Goal: Task Accomplishment & Management: Manage account settings

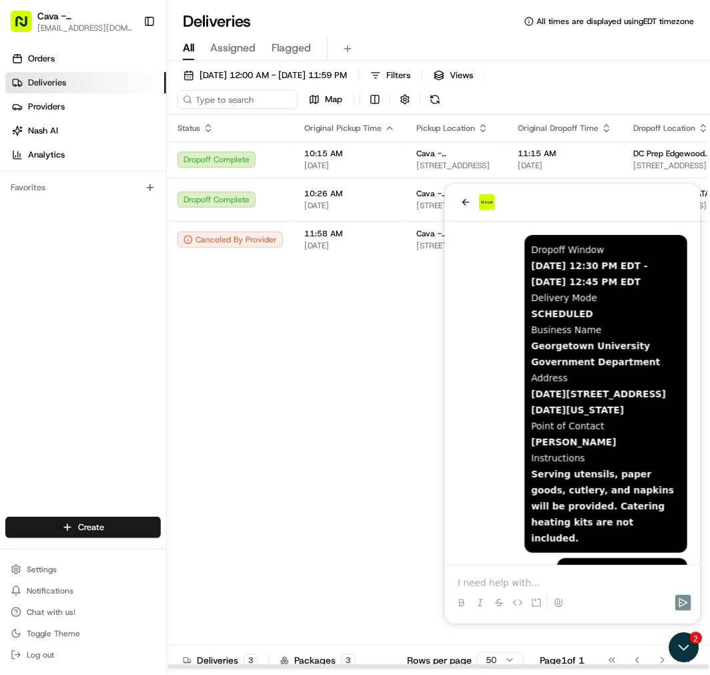
scroll to position [810, 0]
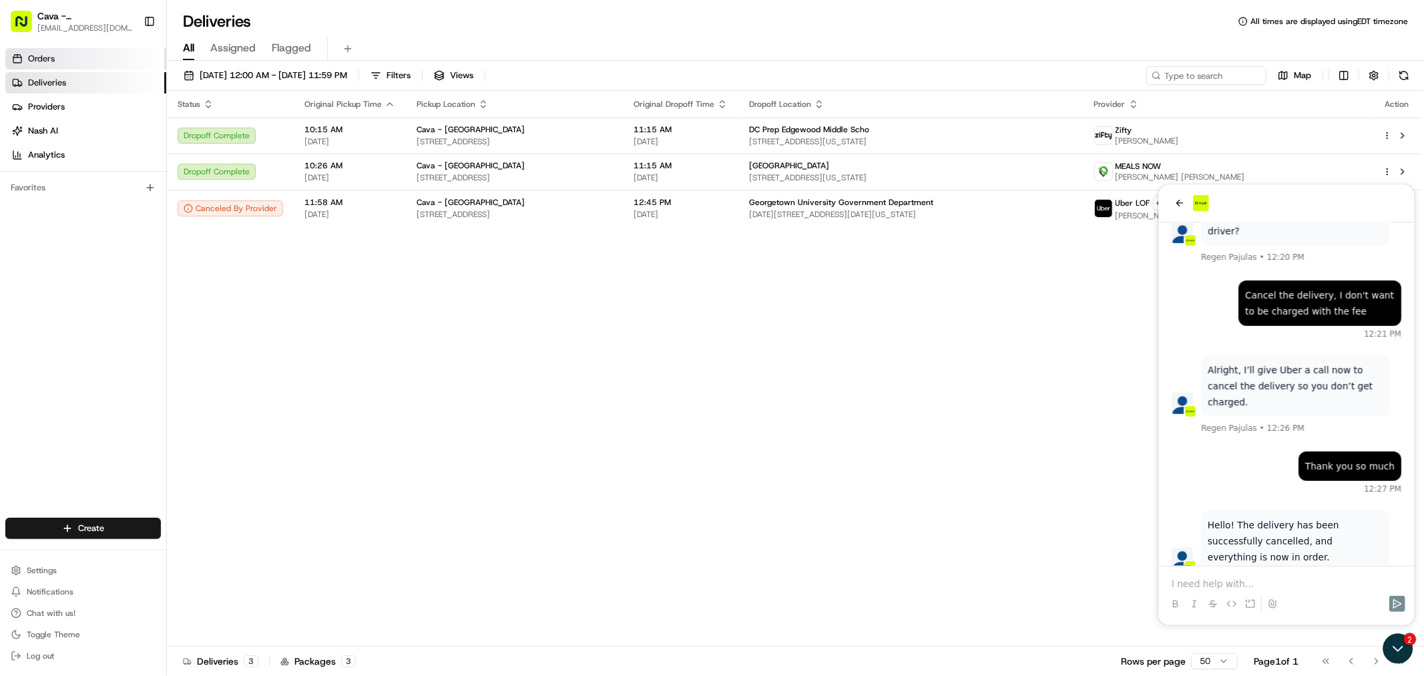
click at [87, 67] on link "Orders" at bounding box center [85, 58] width 161 height 21
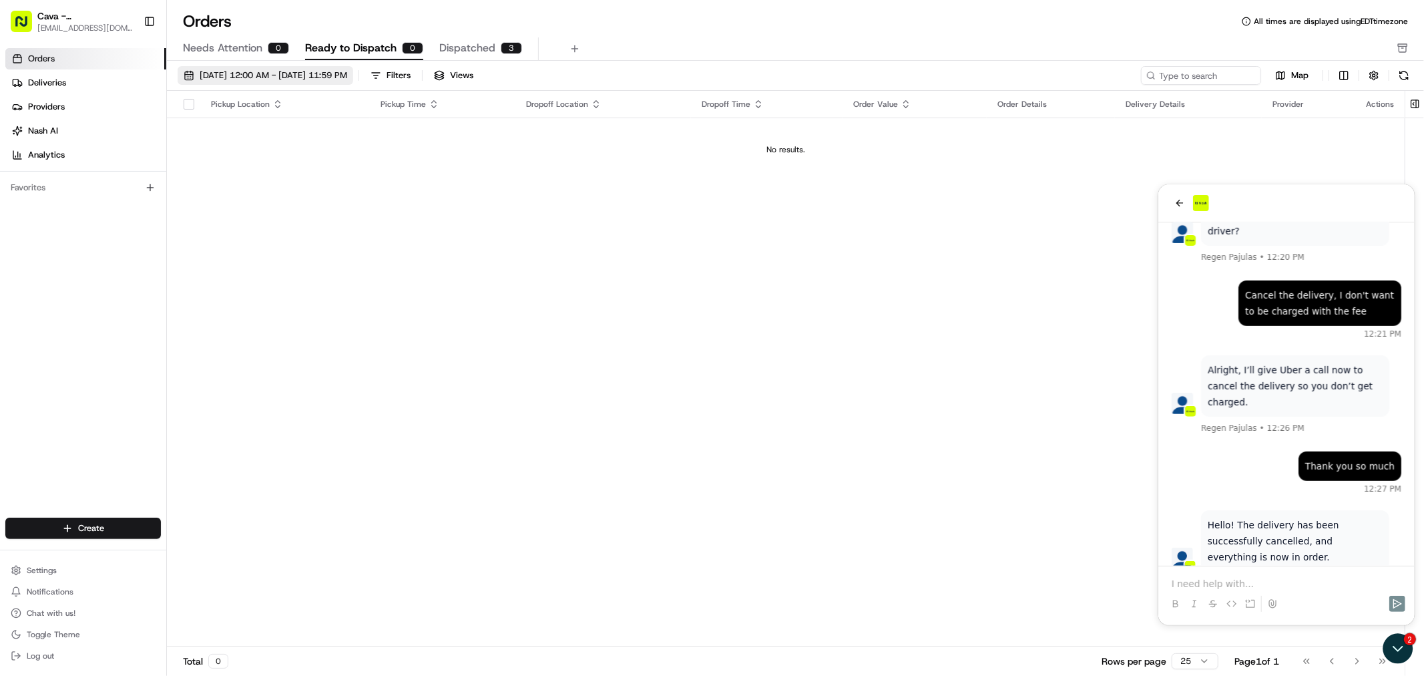
click at [182, 77] on button "[DATE] 12:00 AM - [DATE] 11:59 PM" at bounding box center [266, 75] width 176 height 19
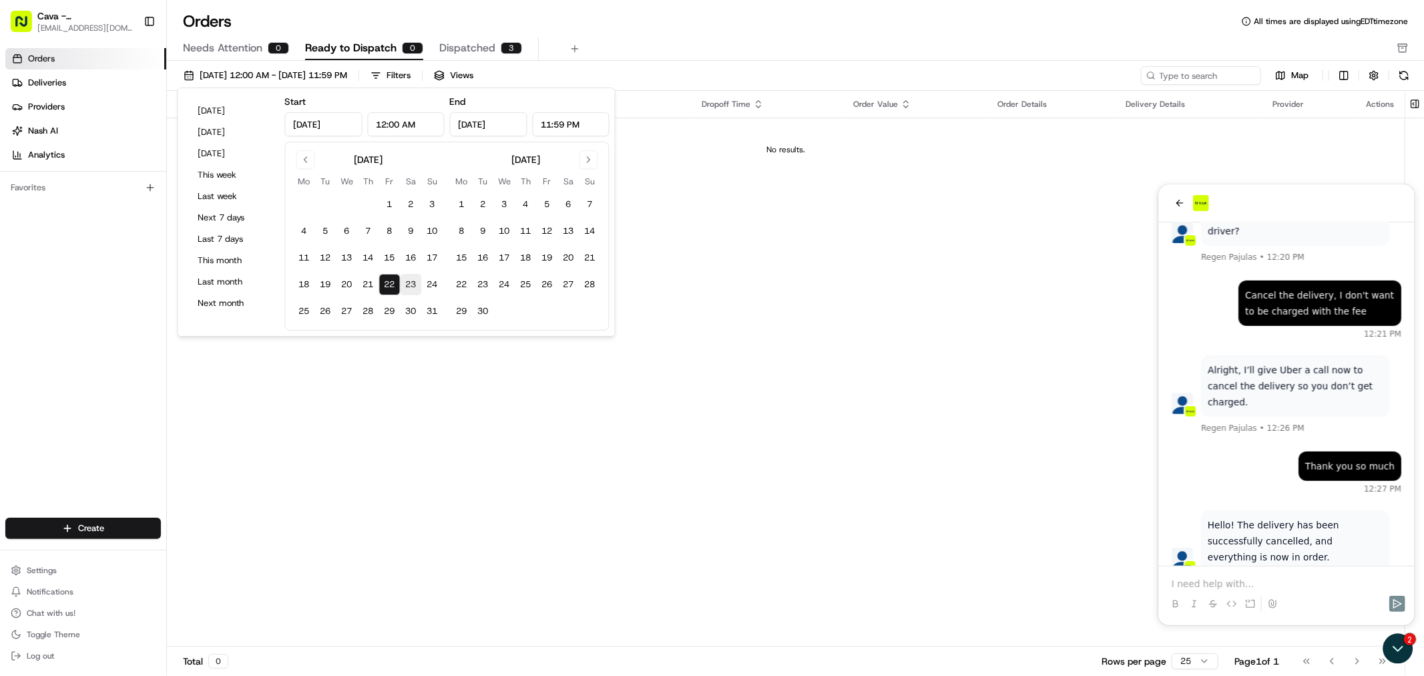
click at [409, 284] on button "23" at bounding box center [411, 284] width 21 height 21
type input "[DATE]"
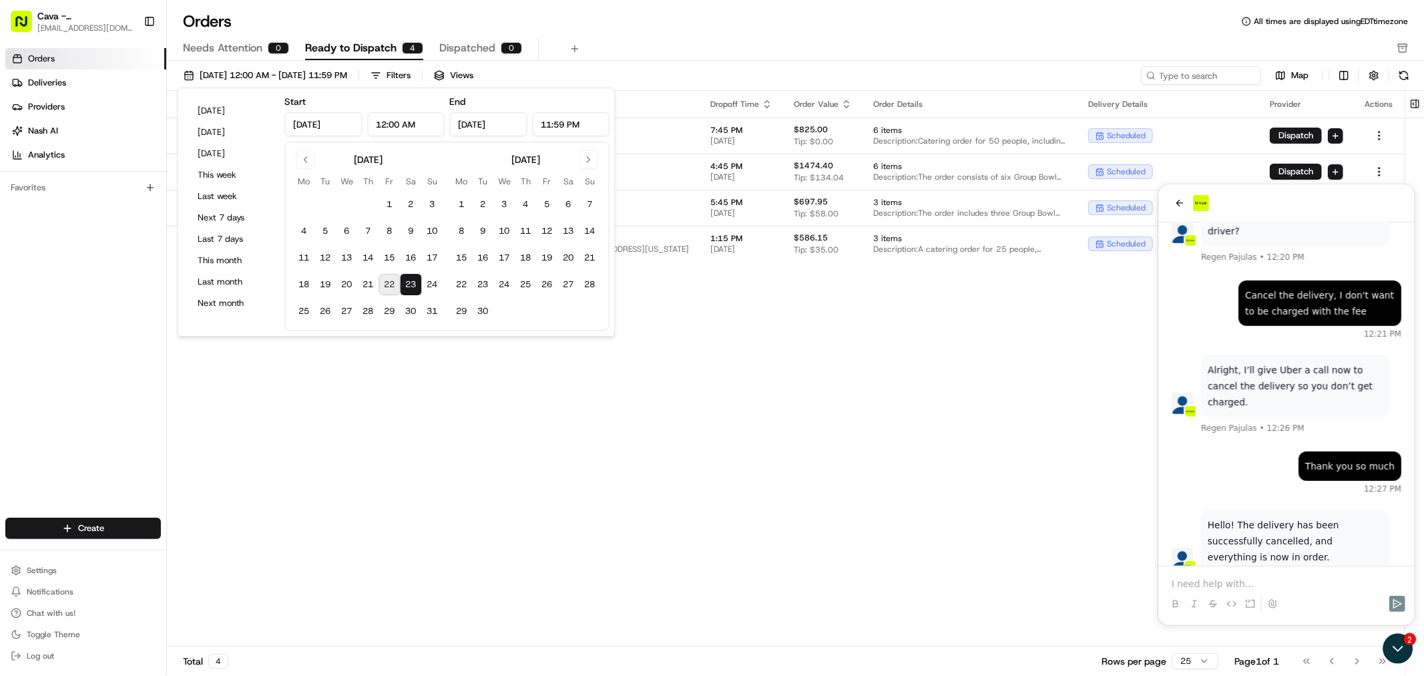
click at [710, 376] on div "Pickup Location Pickup Time Dropoff Location Dropoff Time Order Value Order Det…" at bounding box center [786, 369] width 1238 height 556
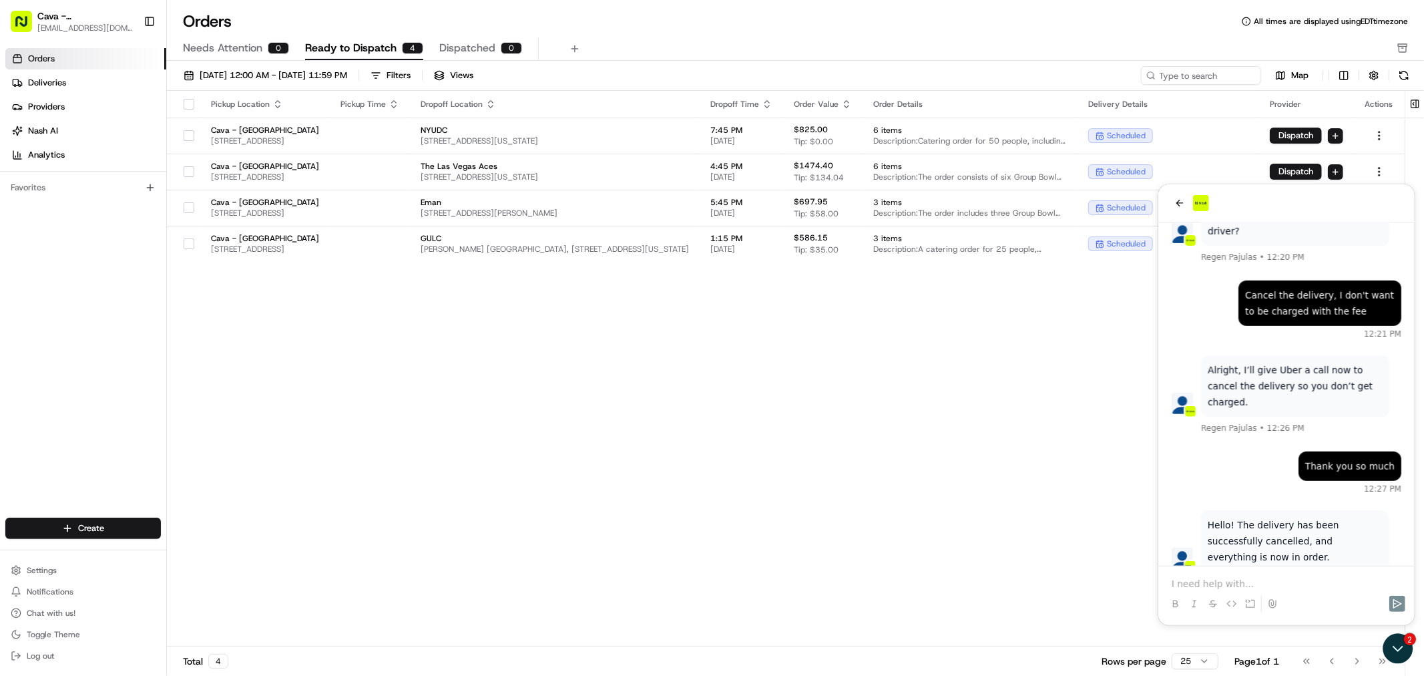
click at [431, 390] on div "Pickup Location Pickup Time Dropoff Location Dropoff Time Order Value Order Det…" at bounding box center [786, 369] width 1238 height 556
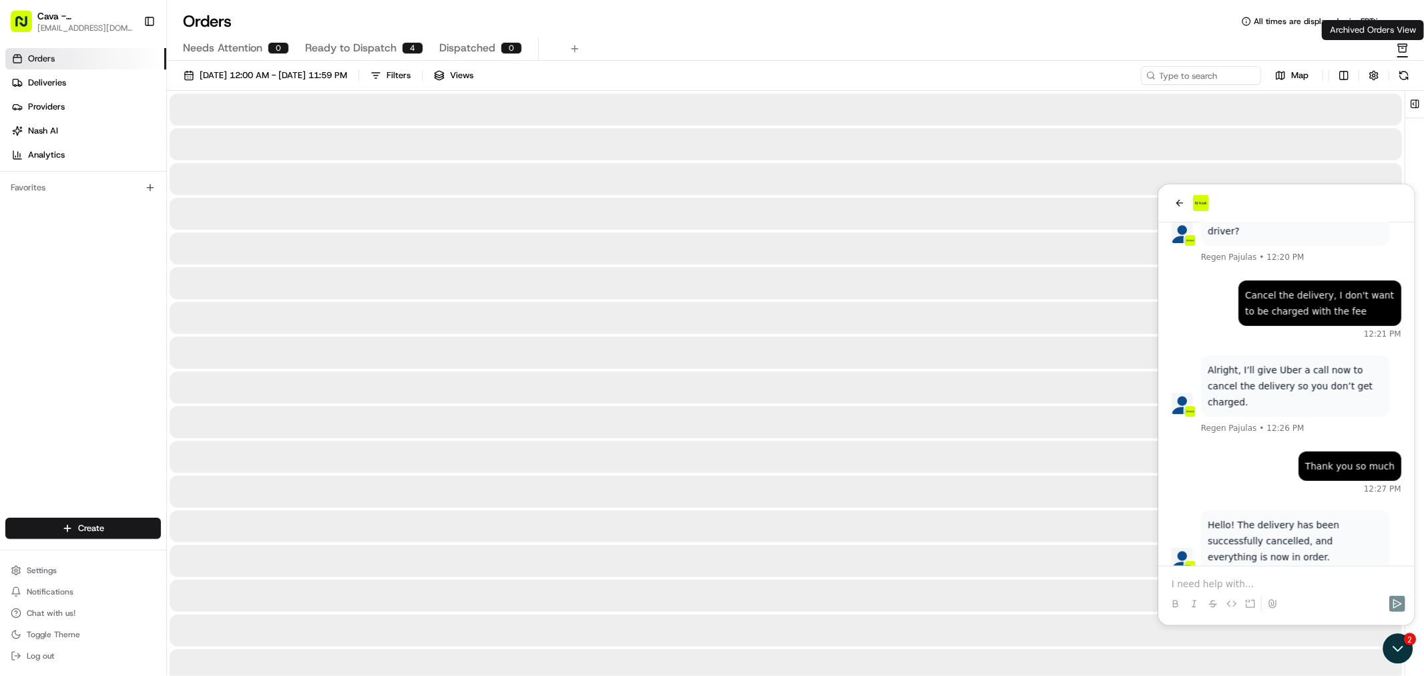
click at [710, 39] on div "Archived Orders View Archived Orders View" at bounding box center [1373, 30] width 102 height 20
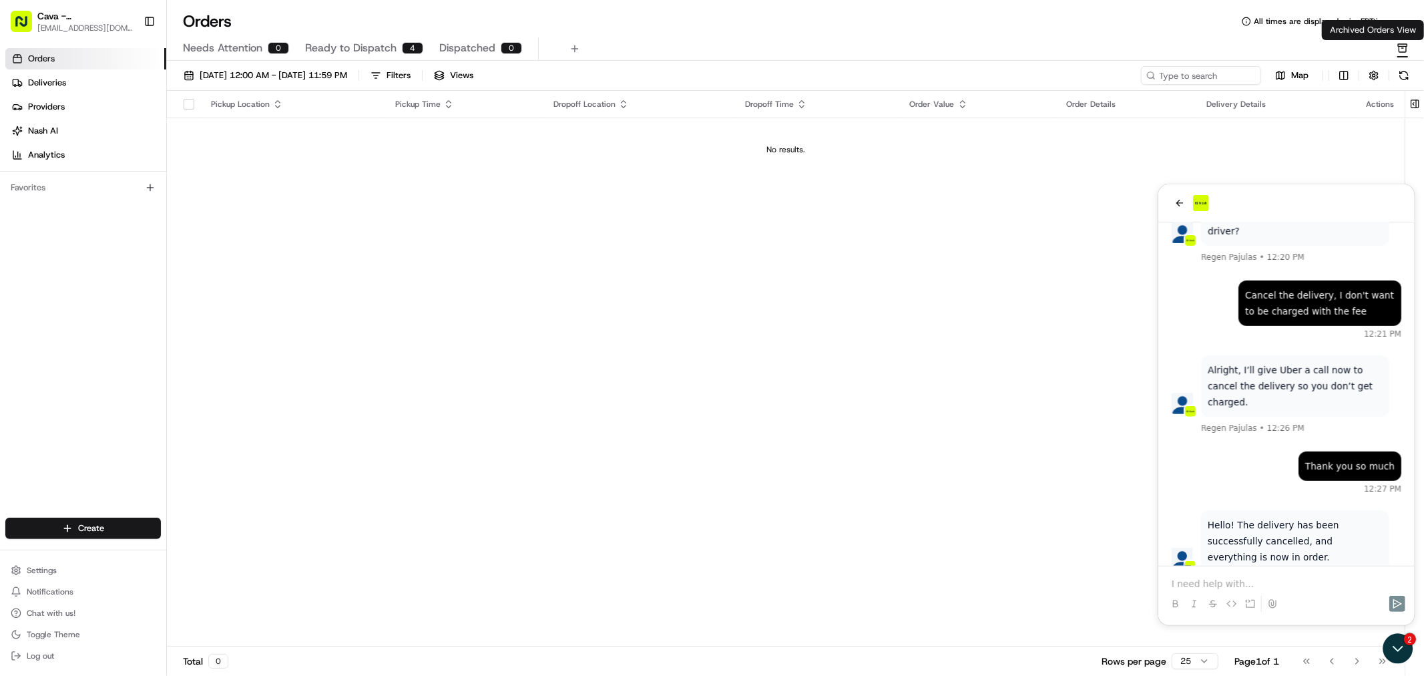
click at [710, 43] on icon "button" at bounding box center [1403, 48] width 11 height 11
click at [710, 205] on icon "back" at bounding box center [1179, 202] width 7 height 7
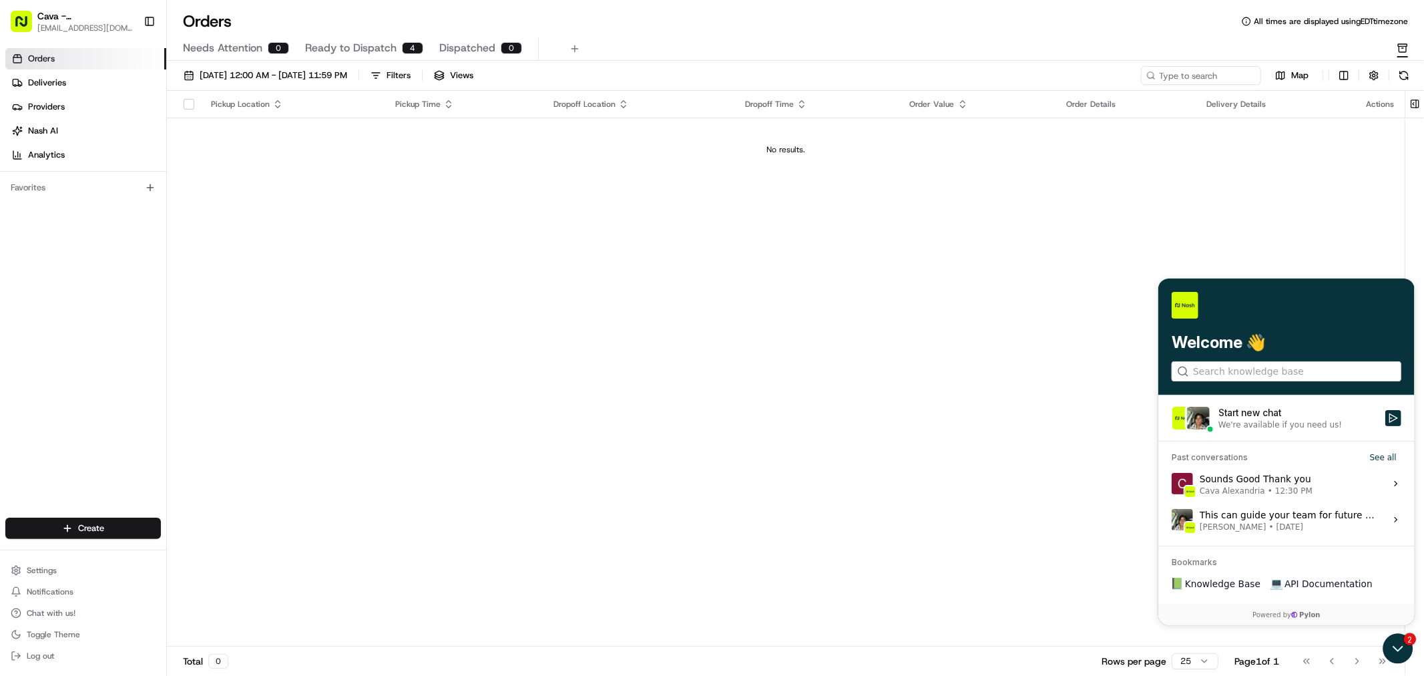
click at [128, 58] on link "Orders" at bounding box center [85, 58] width 161 height 21
click at [190, 79] on button "[DATE] 12:00 AM - [DATE] 11:59 PM" at bounding box center [266, 75] width 176 height 19
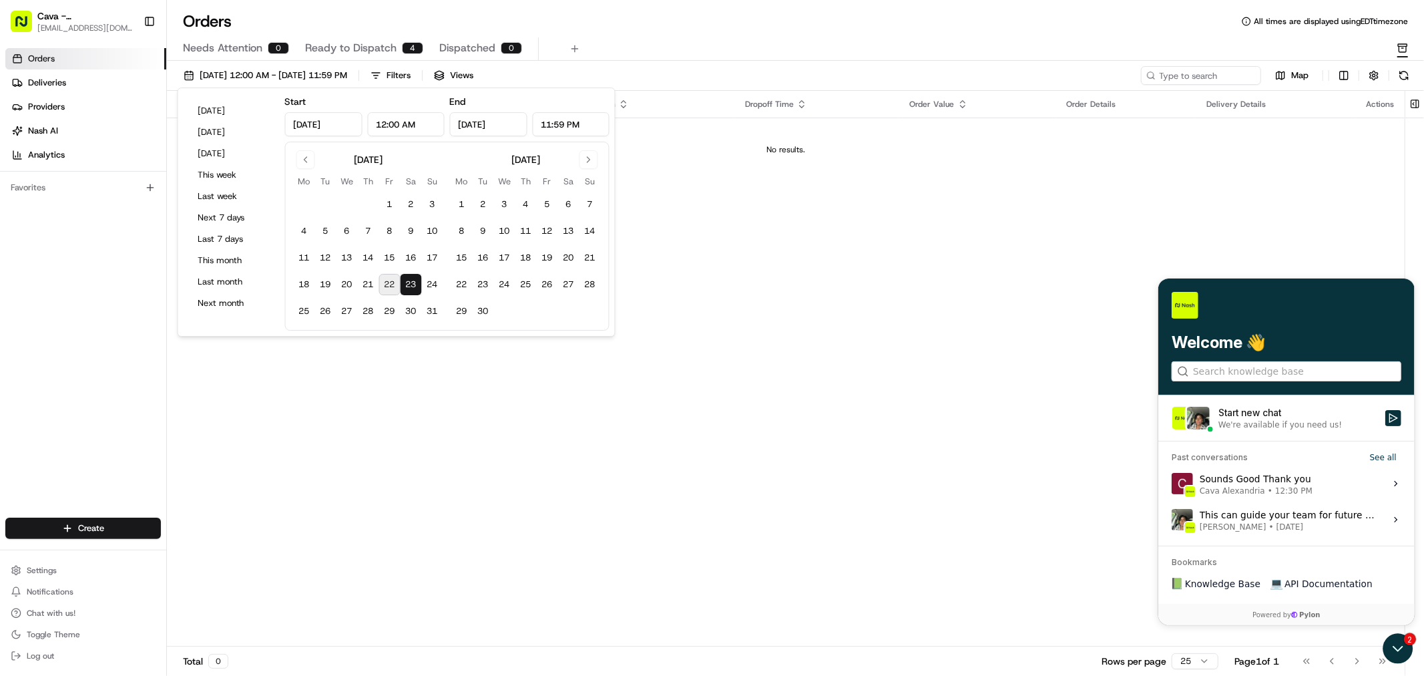
click at [409, 285] on button "23" at bounding box center [411, 284] width 21 height 21
click at [188, 76] on button "[DATE] 12:00 AM - [DATE] 11:59 PM" at bounding box center [266, 75] width 176 height 19
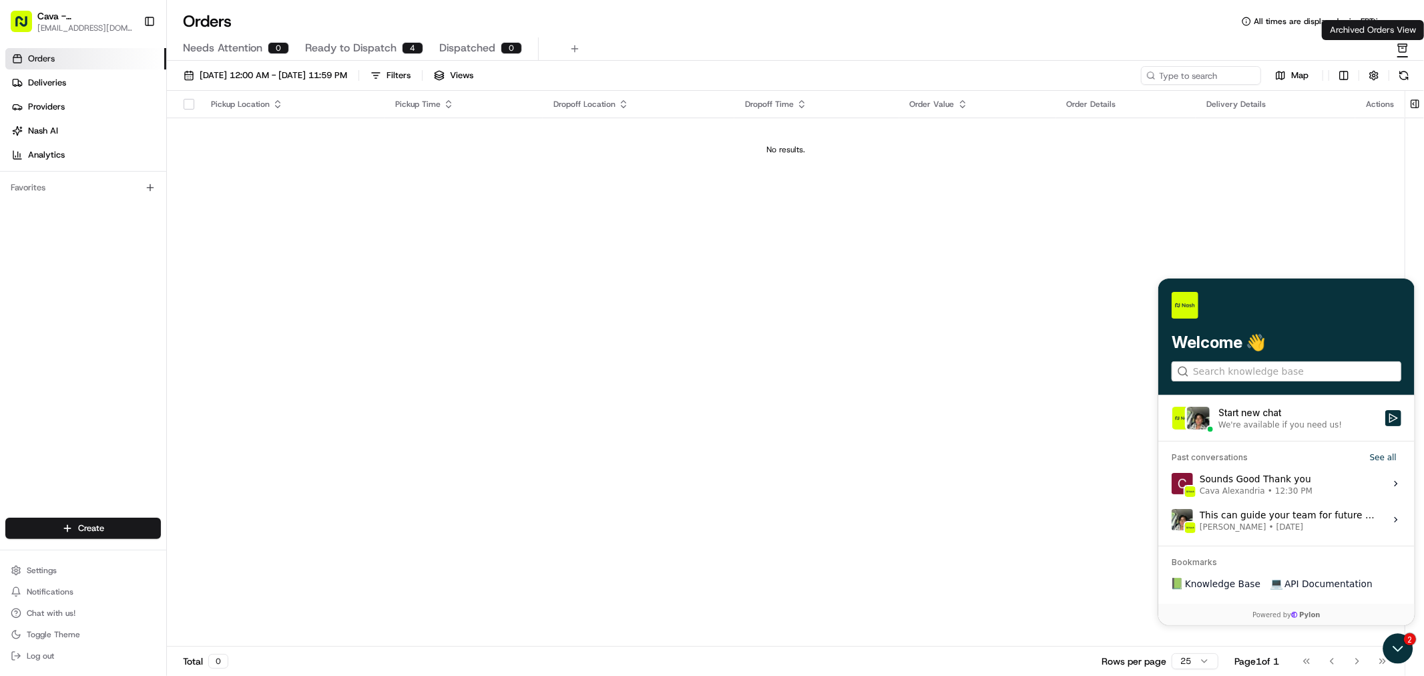
click at [710, 45] on icon "button" at bounding box center [1403, 48] width 11 height 11
click at [216, 51] on span "Needs Attention" at bounding box center [222, 48] width 79 height 16
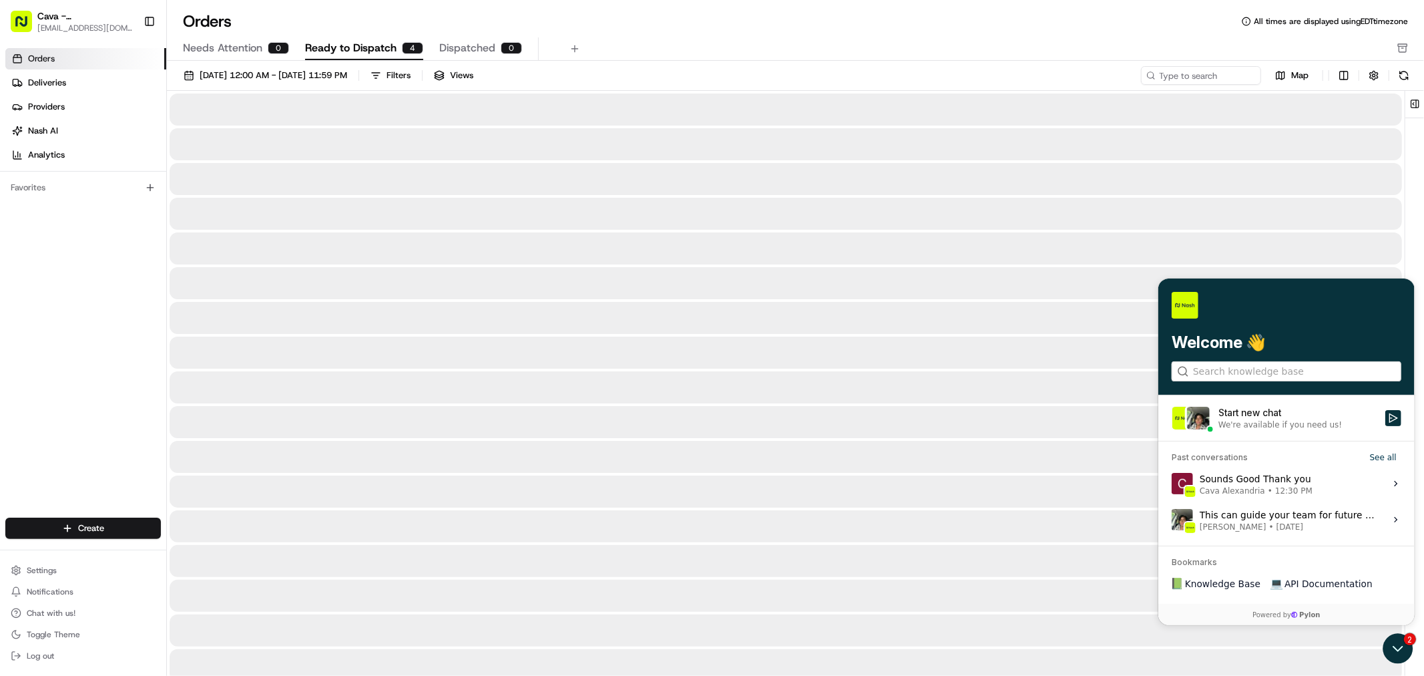
click at [352, 43] on span "Ready to Dispatch" at bounding box center [350, 48] width 91 height 16
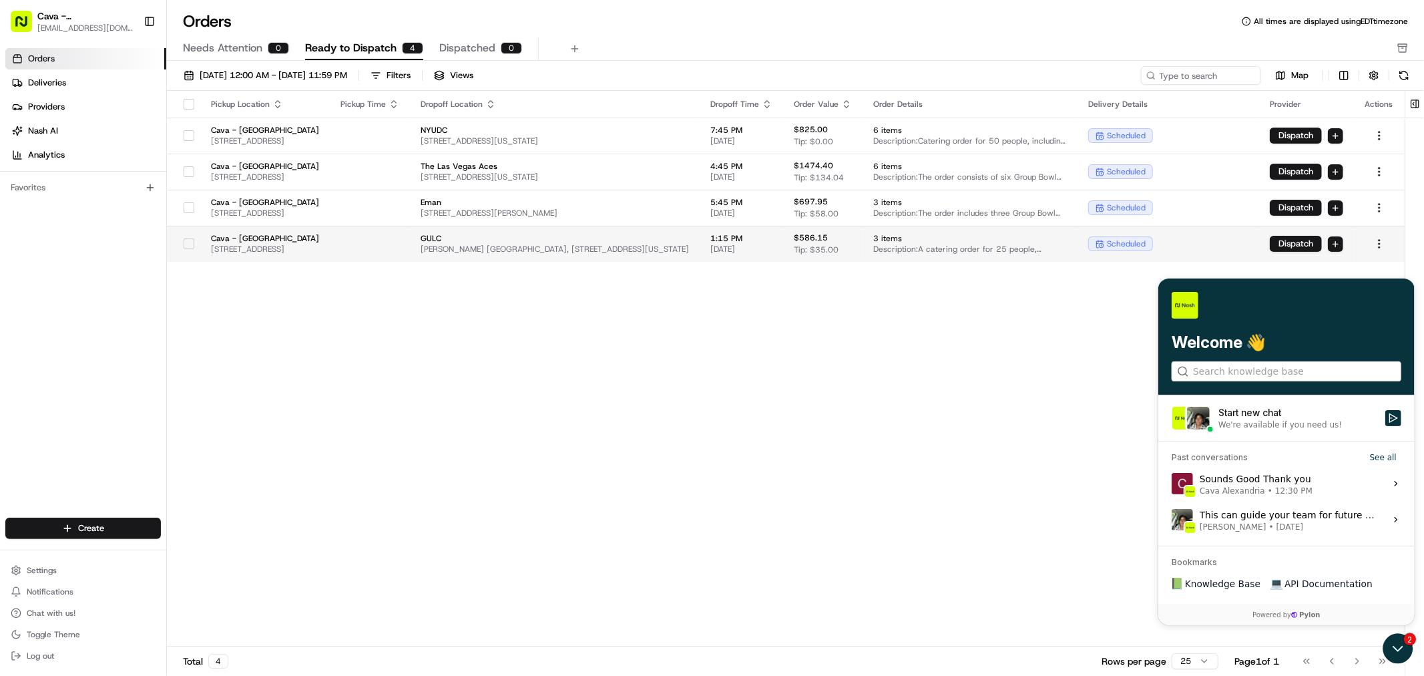
click at [186, 251] on div at bounding box center [189, 243] width 23 height 21
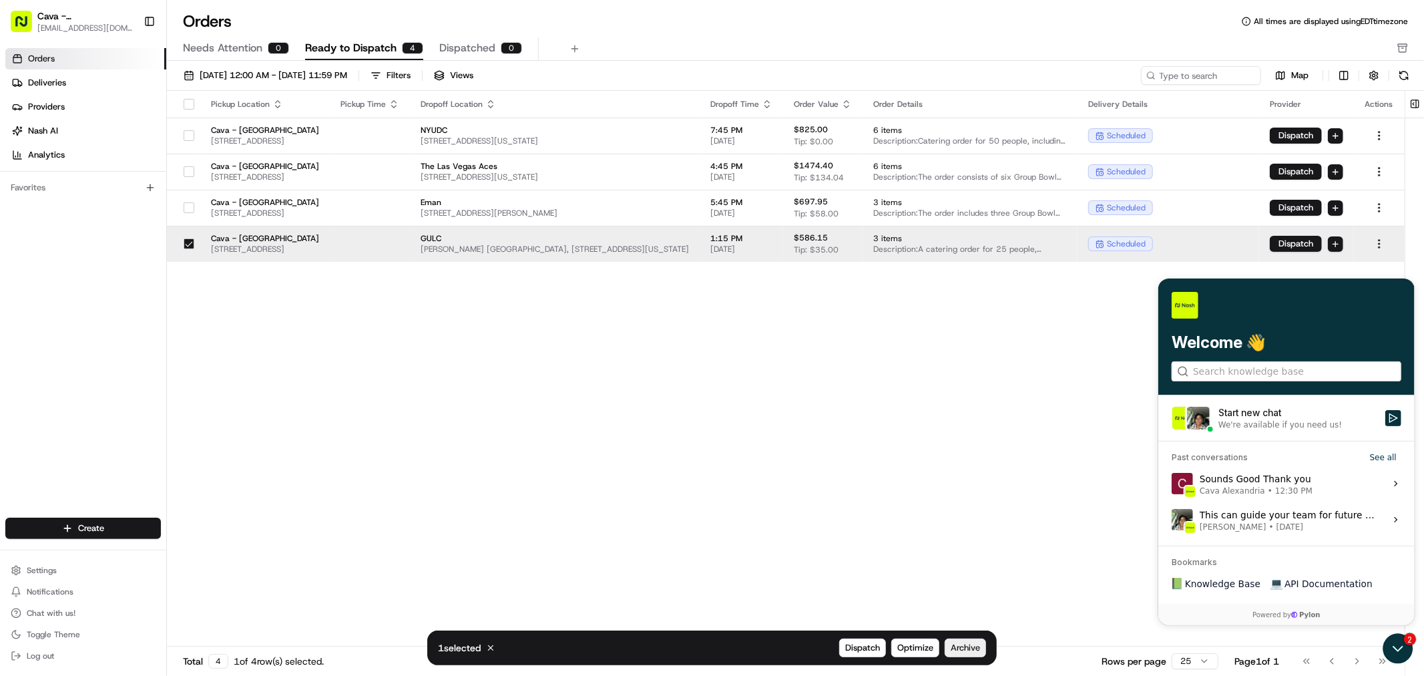
click at [710, 648] on span "Archive" at bounding box center [965, 648] width 29 height 12
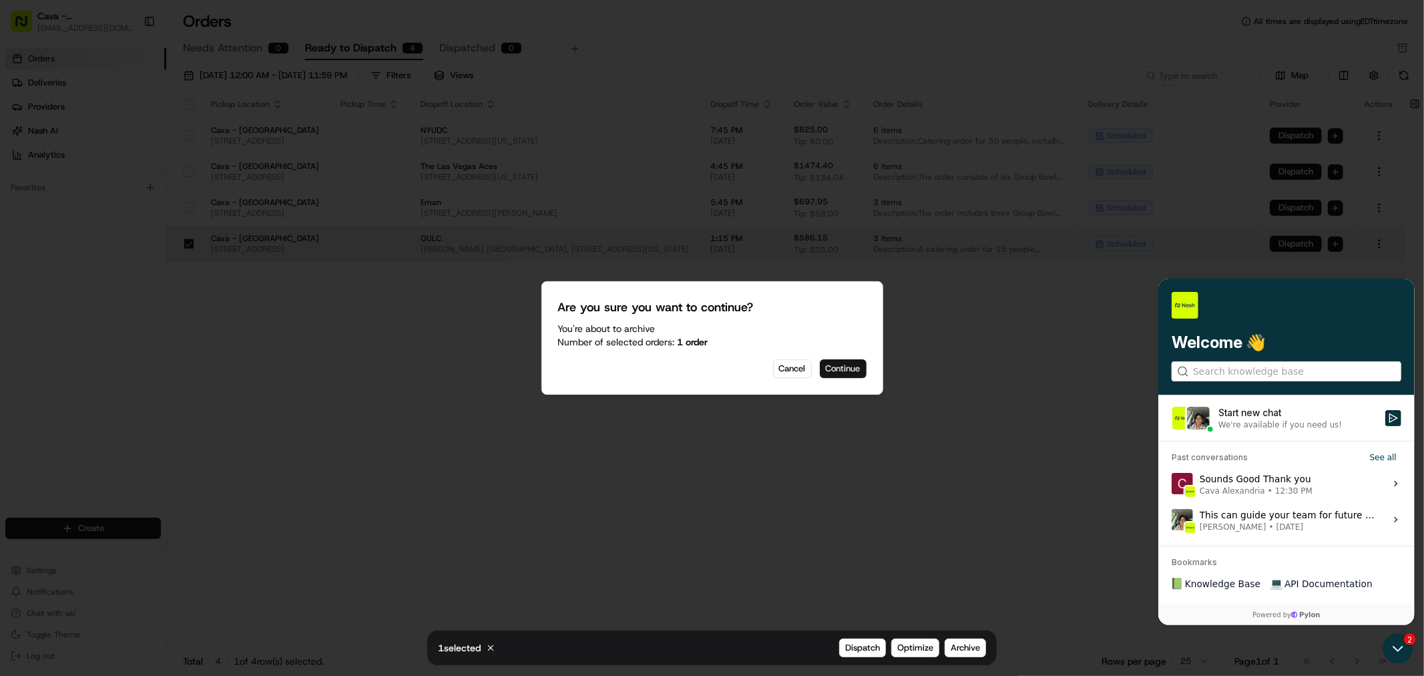
click at [710, 367] on button "Continue" at bounding box center [843, 368] width 47 height 19
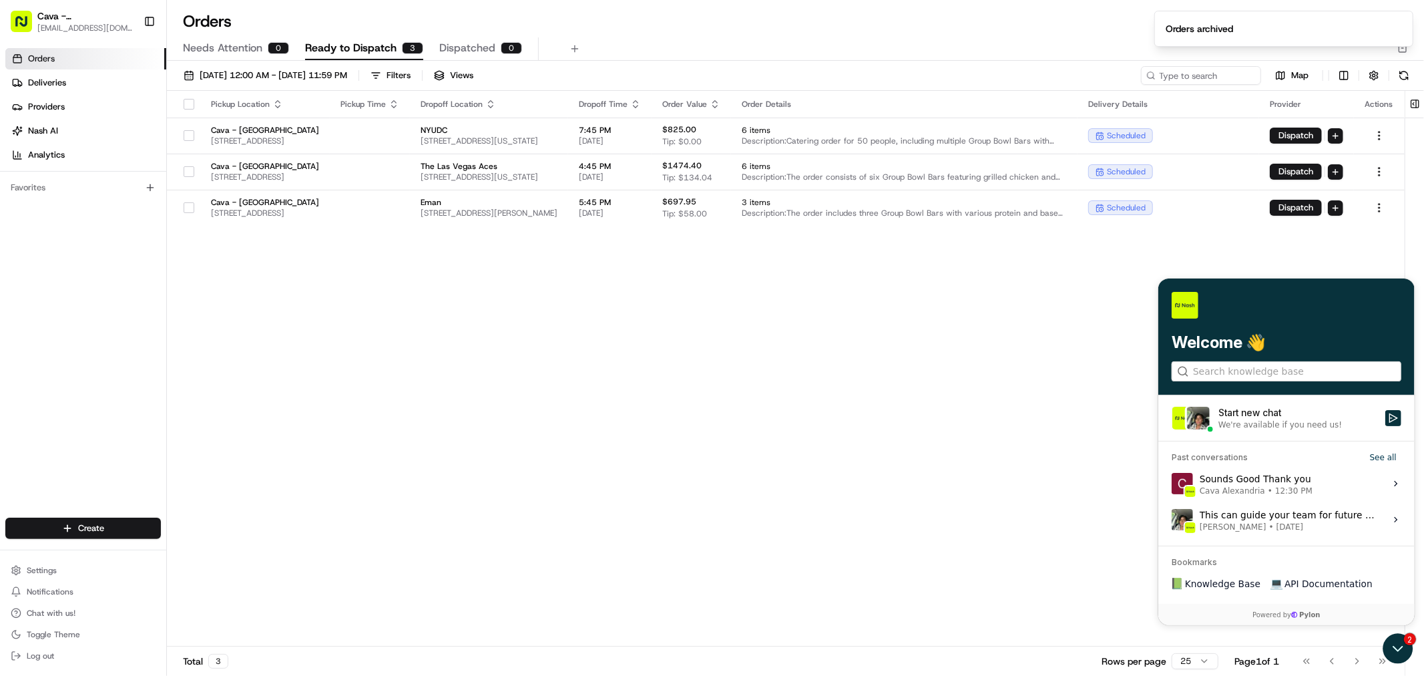
click at [710, 292] on div "Pickup Location Pickup Time Dropoff Location Dropoff Time Order Value Order Det…" at bounding box center [786, 369] width 1238 height 556
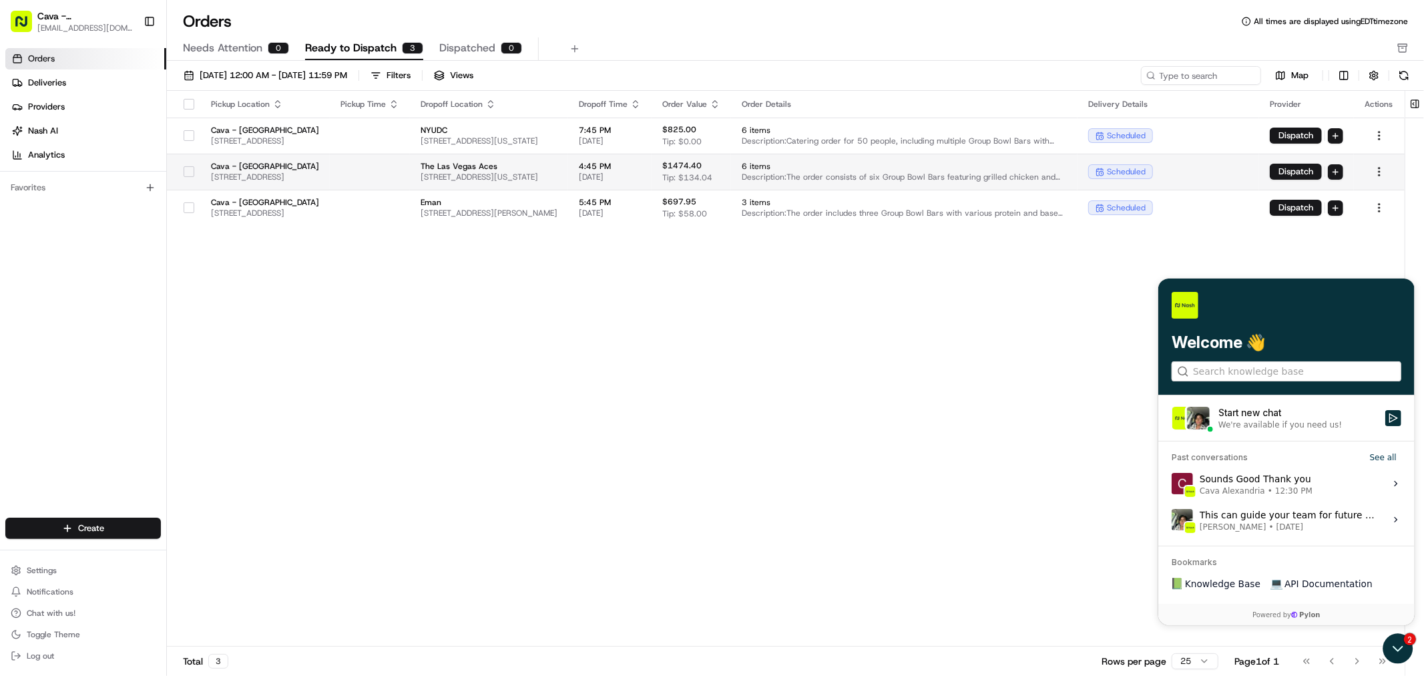
click at [189, 168] on button "button" at bounding box center [189, 171] width 11 height 11
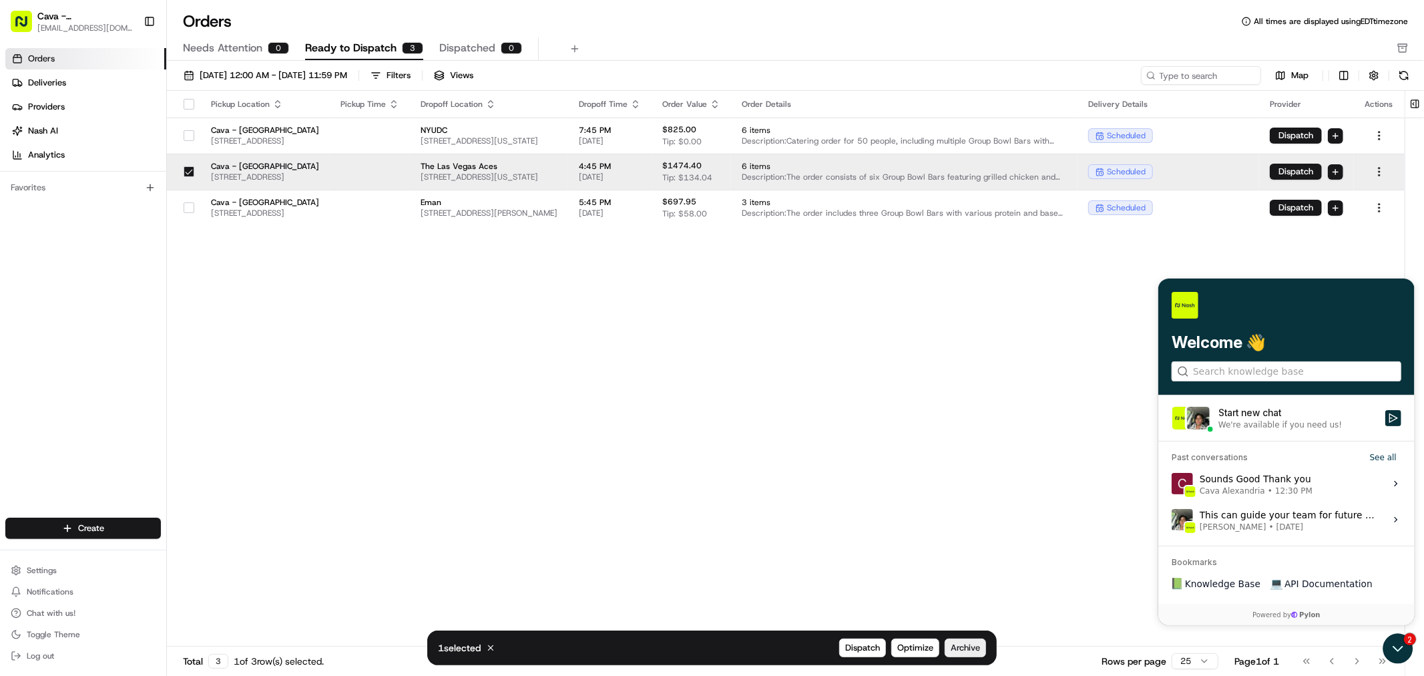
click at [710, 649] on span "Archive" at bounding box center [965, 648] width 29 height 12
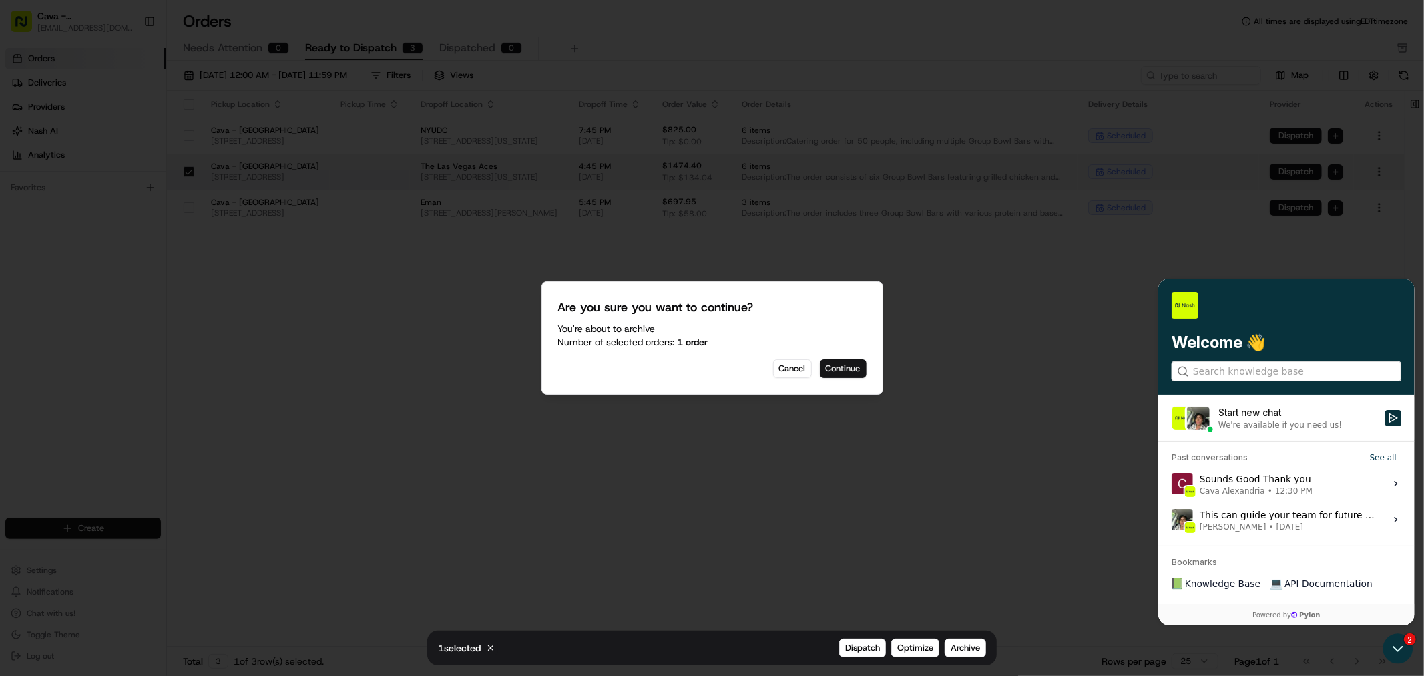
click at [710, 364] on button "Continue" at bounding box center [843, 368] width 47 height 19
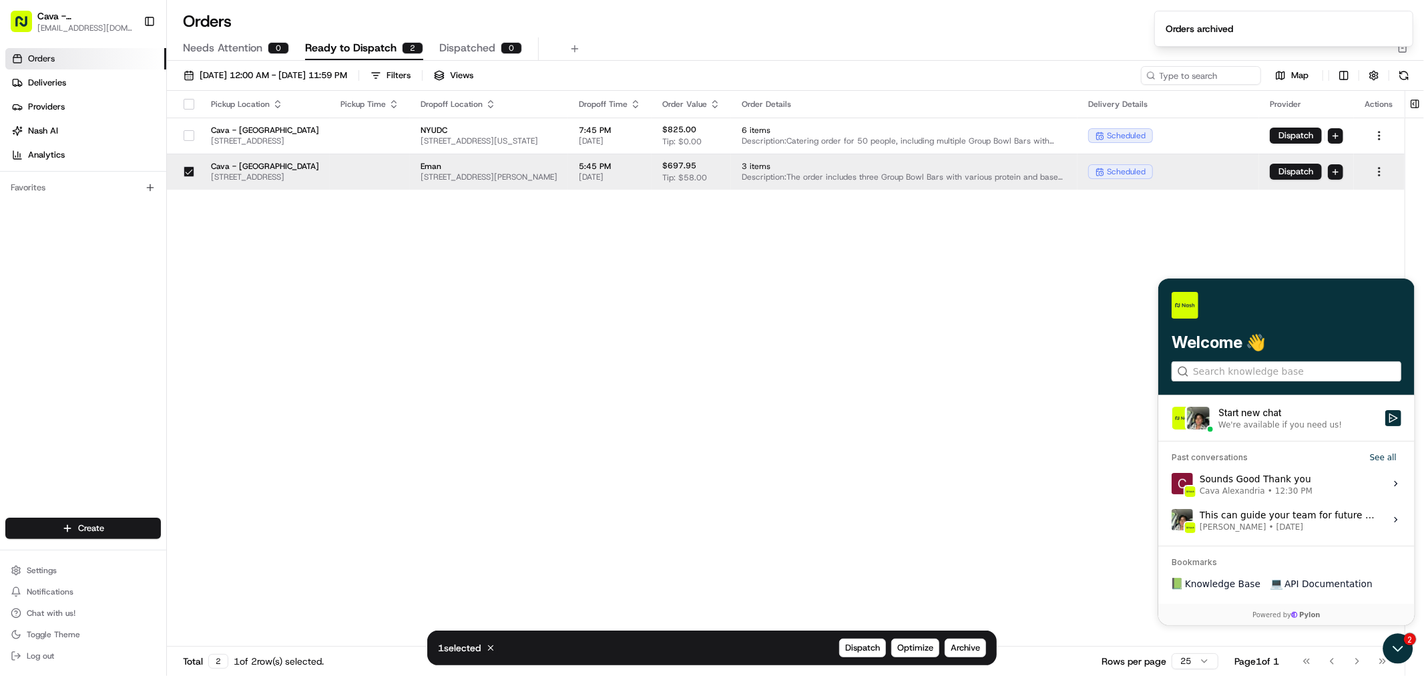
click at [710, 50] on ol "Orders archived" at bounding box center [1284, 28] width 280 height 57
click at [710, 24] on icon "Notifications (F8)" at bounding box center [1402, 22] width 11 height 11
click at [710, 43] on icon "button" at bounding box center [1403, 48] width 11 height 11
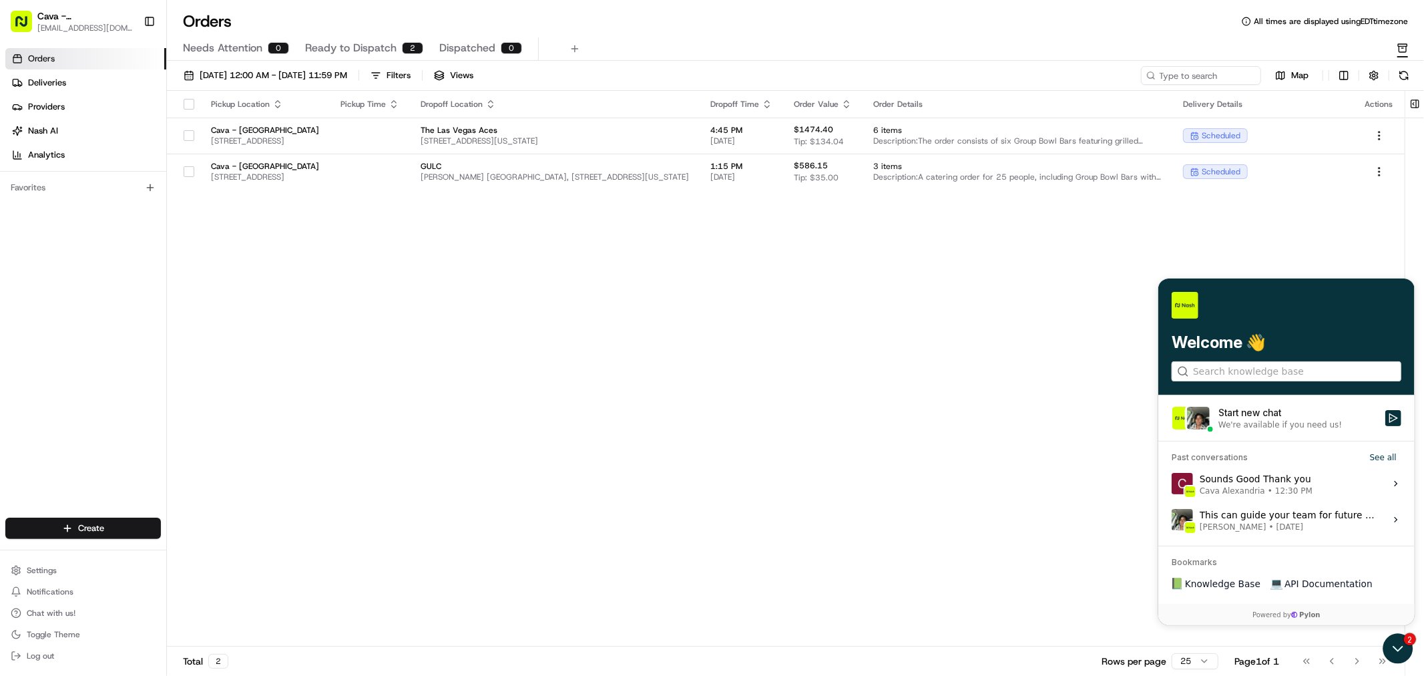
click at [300, 43] on div "Needs Attention 0 Ready to Dispatch 2 Dispatched 0" at bounding box center [786, 48] width 1207 height 23
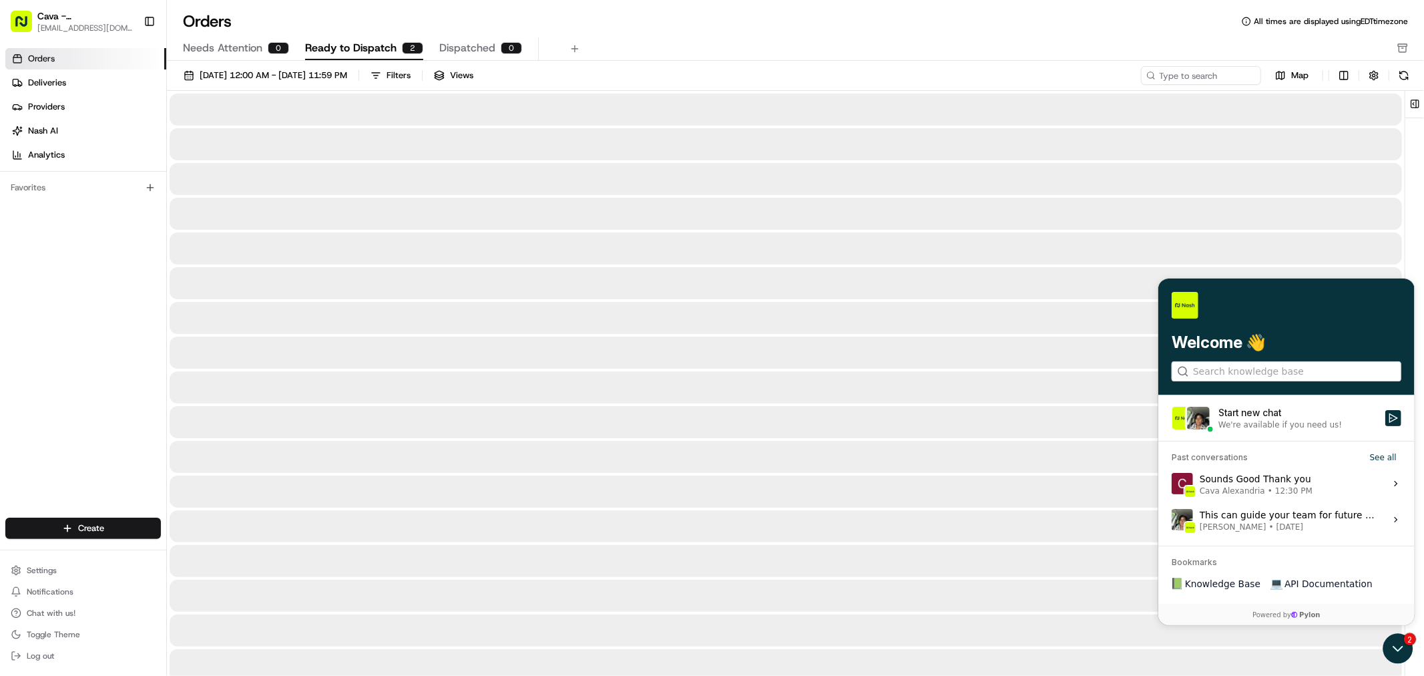
click at [354, 38] on button "Ready to Dispatch 2" at bounding box center [364, 48] width 118 height 23
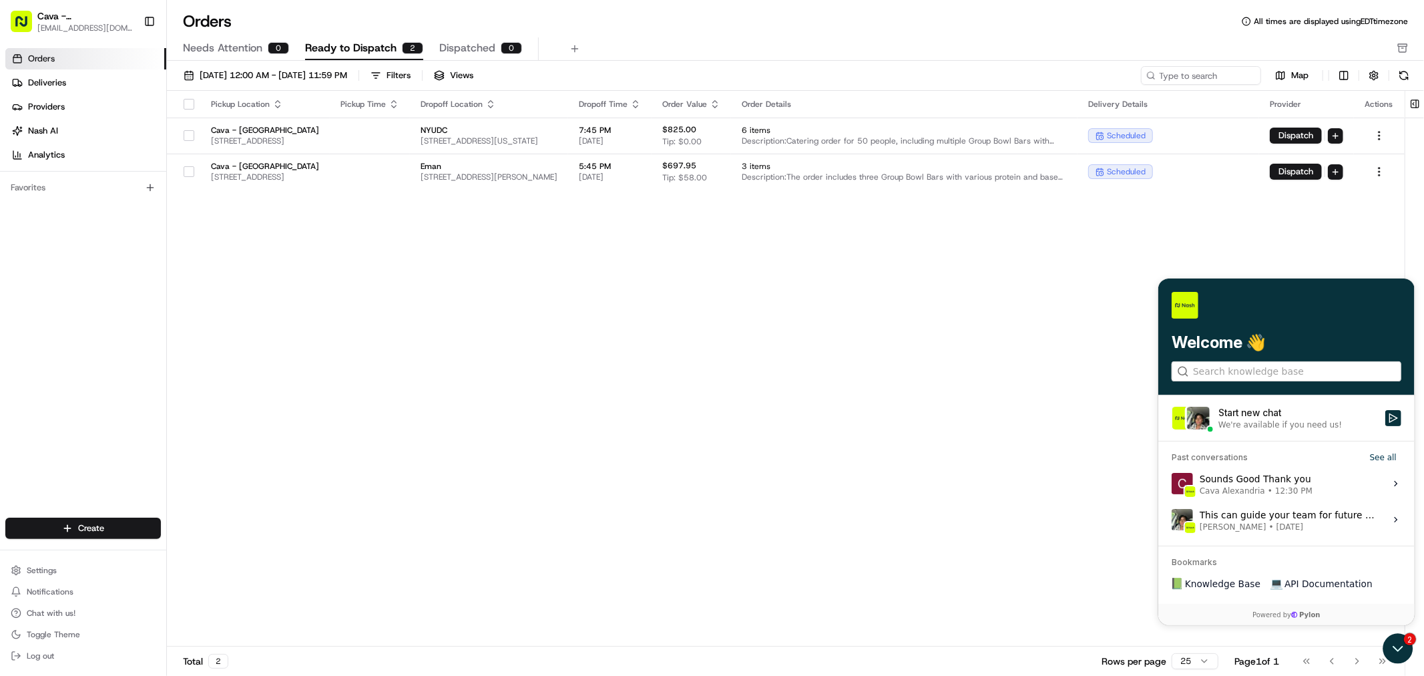
click at [469, 49] on span "Dispatched" at bounding box center [467, 48] width 56 height 16
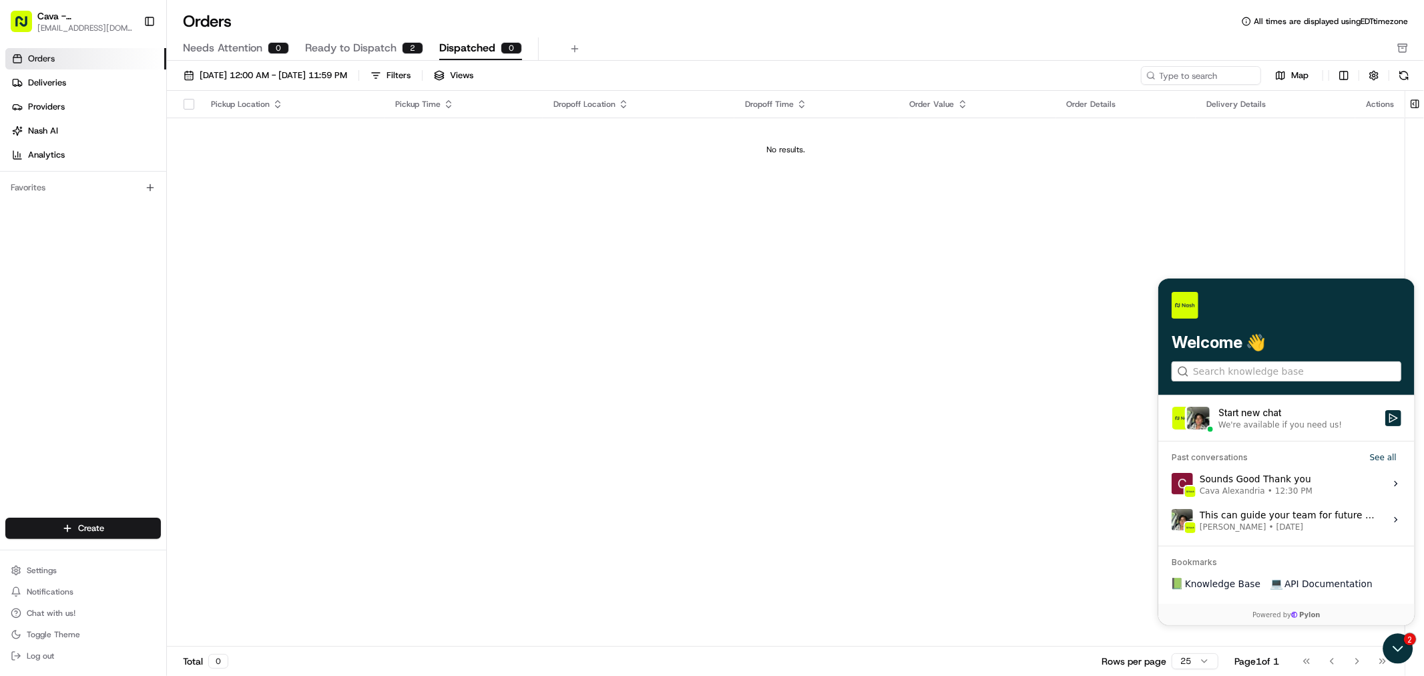
click at [349, 44] on span "Ready to Dispatch" at bounding box center [350, 48] width 91 height 16
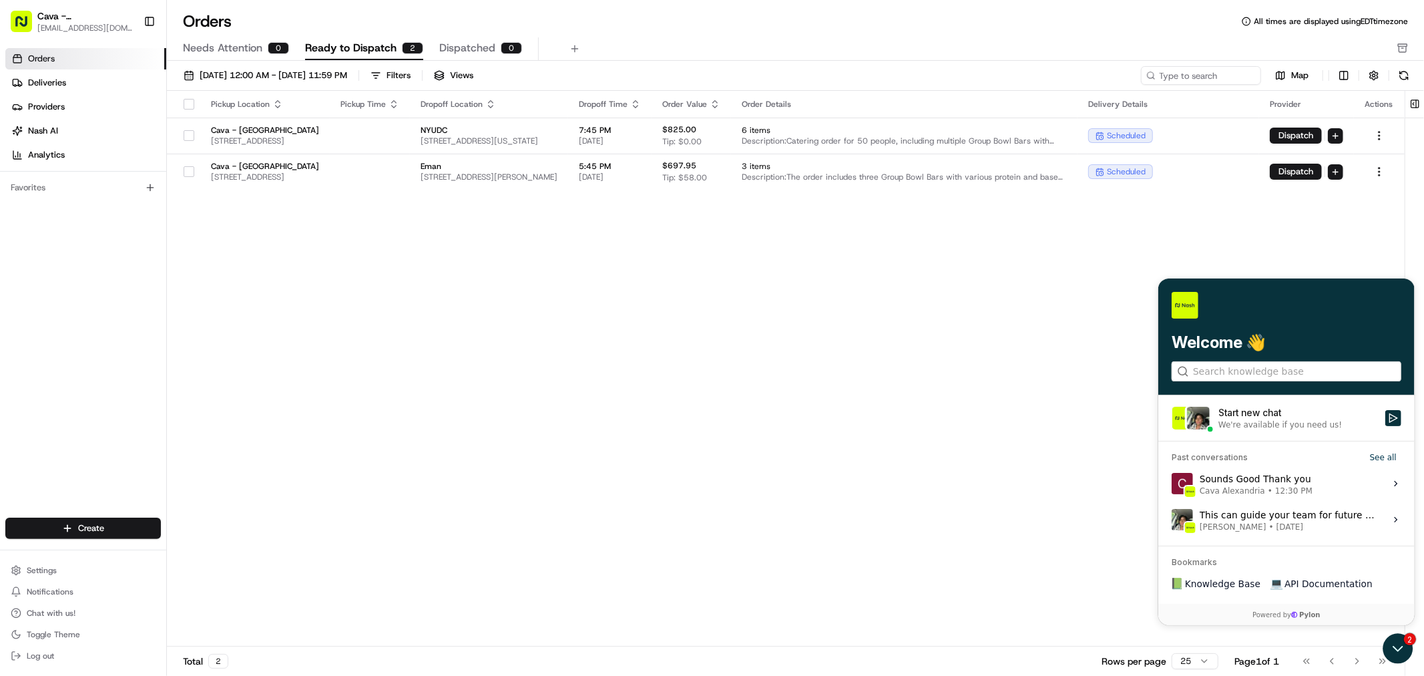
drag, startPoint x: 449, startPoint y: 372, endPoint x: 566, endPoint y: 280, distance: 147.9
click at [441, 371] on div "Pickup Location Pickup Time Dropoff Location Dropoff Time Order Value Order Det…" at bounding box center [786, 369] width 1238 height 556
